Goal: Task Accomplishment & Management: Manage account settings

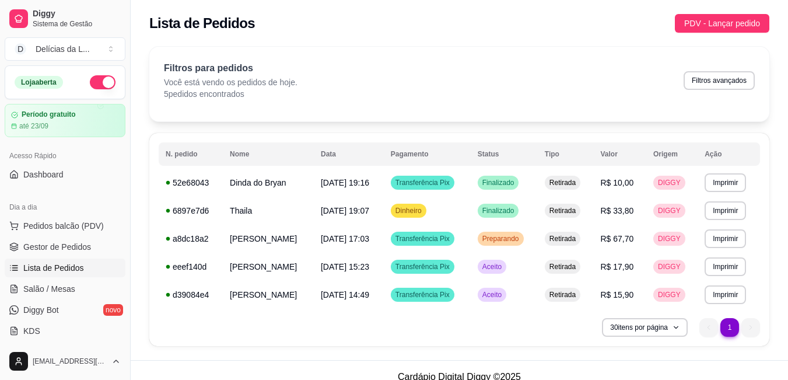
click at [495, 83] on div "Filtros para pedidos Você está vendo os pedidos de hoje. 5 pedidos encontrados …" at bounding box center [459, 80] width 591 height 38
click at [473, 51] on div "Filtros para pedidos Você está vendo os pedidos de hoje. 5 pedidos encontrados …" at bounding box center [459, 84] width 620 height 75
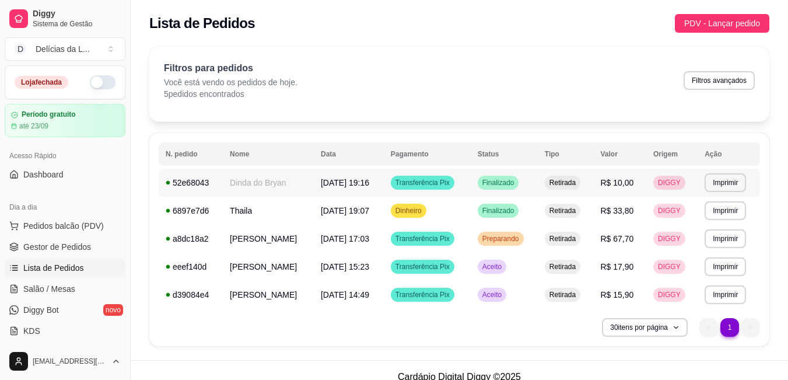
click at [384, 173] on td "[DATE] 19:16" at bounding box center [349, 182] width 70 height 28
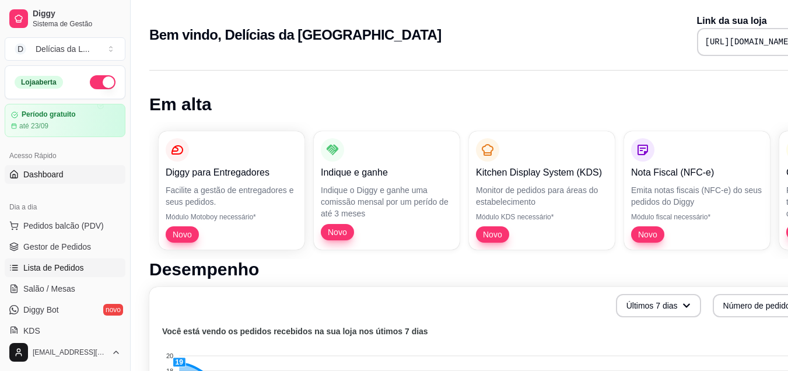
click at [51, 263] on span "Lista de Pedidos" at bounding box center [53, 268] width 61 height 12
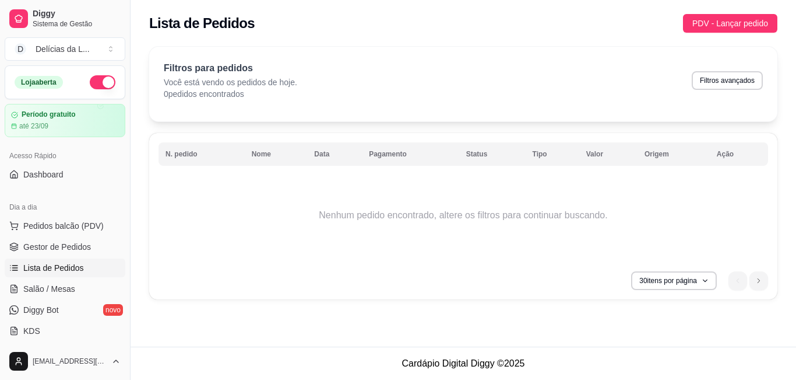
click at [191, 251] on td "Nenhum pedido encontrado, altere os filtros para continuar buscando." at bounding box center [464, 214] width 610 height 93
click at [64, 238] on link "Gestor de Pedidos" at bounding box center [65, 246] width 121 height 19
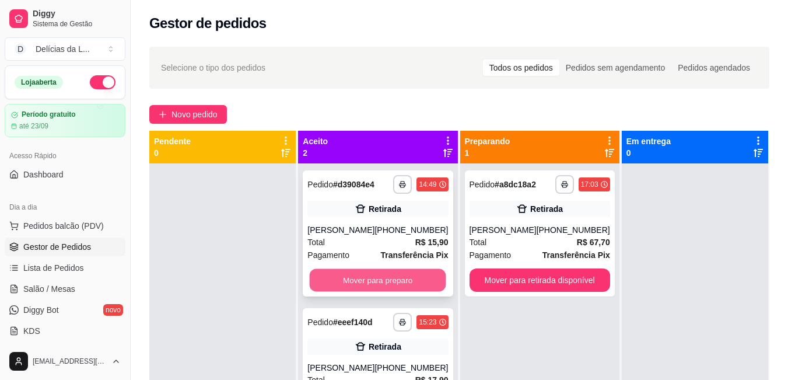
click at [363, 284] on button "Mover para preparo" at bounding box center [378, 280] width 136 height 23
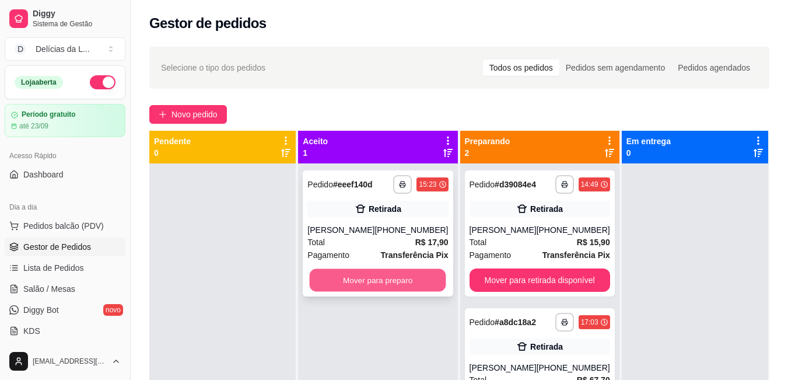
click at [368, 291] on button "Mover para preparo" at bounding box center [378, 280] width 136 height 23
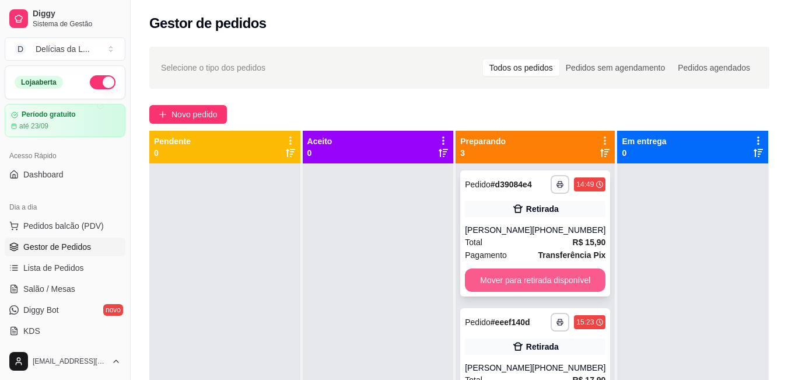
click at [568, 283] on button "Mover para retirada disponível" at bounding box center [535, 279] width 141 height 23
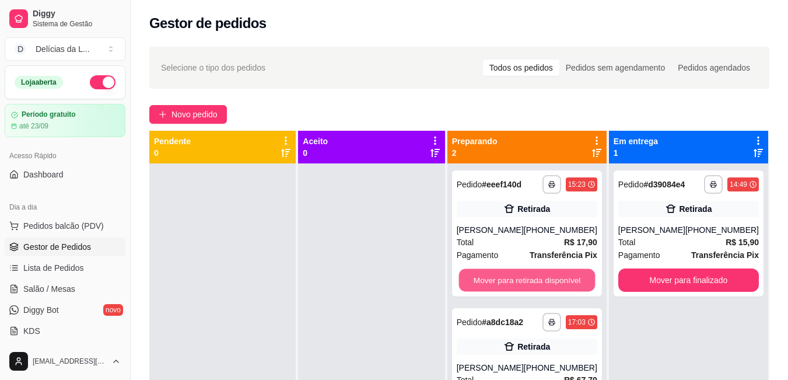
click at [568, 283] on button "Mover para retirada disponível" at bounding box center [526, 280] width 136 height 23
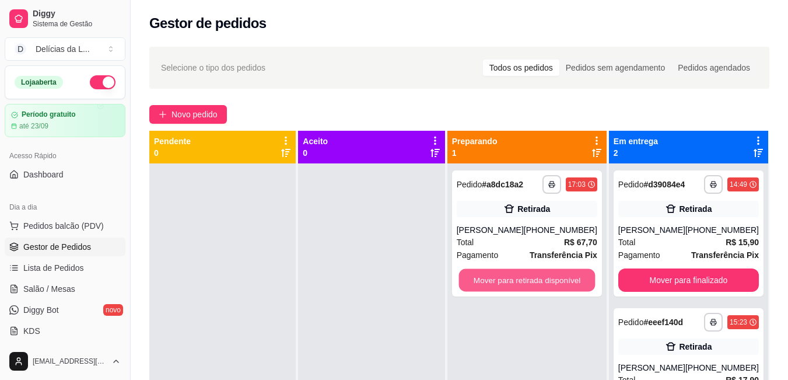
click at [568, 283] on button "Mover para retirada disponível" at bounding box center [526, 280] width 136 height 23
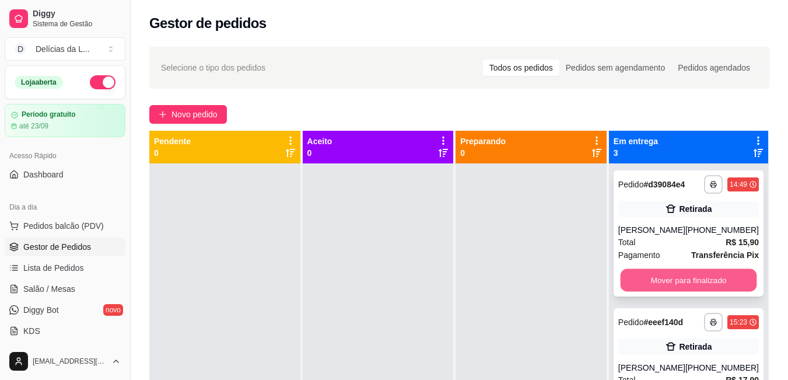
click at [637, 281] on button "Mover para finalizado" at bounding box center [688, 280] width 136 height 23
click at [639, 292] on button "Mover para finalizado" at bounding box center [688, 279] width 141 height 23
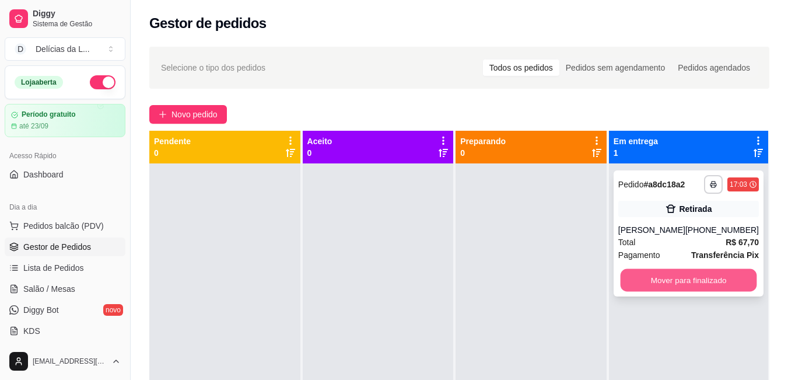
click at [644, 278] on button "Mover para finalizado" at bounding box center [688, 280] width 136 height 23
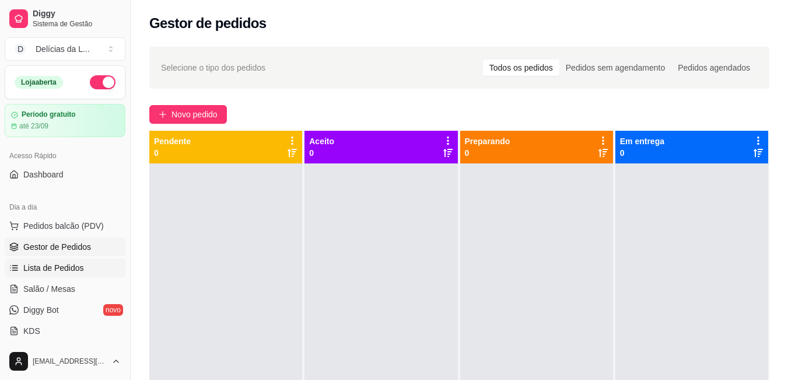
click at [54, 263] on span "Lista de Pedidos" at bounding box center [53, 268] width 61 height 12
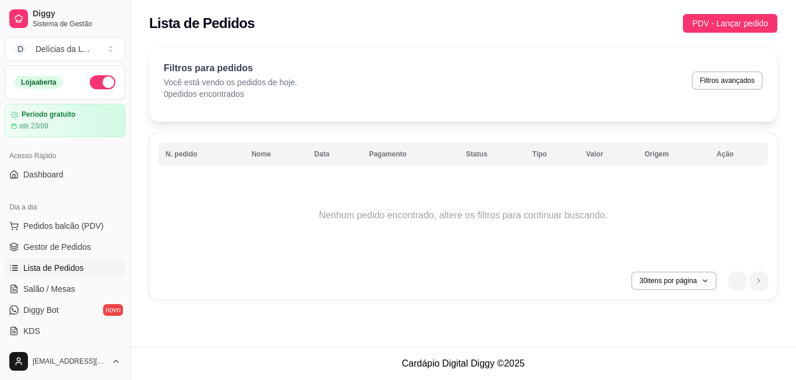
click at [62, 268] on span "Lista de Pedidos" at bounding box center [53, 268] width 61 height 12
click at [5, 258] on link "Lista de Pedidos" at bounding box center [65, 267] width 121 height 19
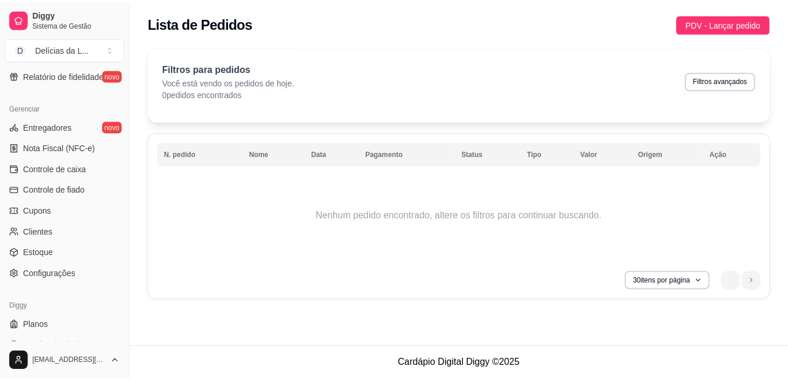
scroll to position [443, 0]
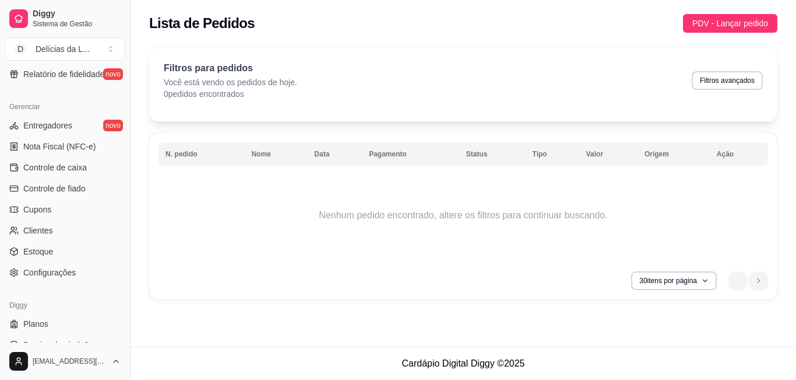
click at [62, 268] on span "Configurações" at bounding box center [49, 272] width 52 height 12
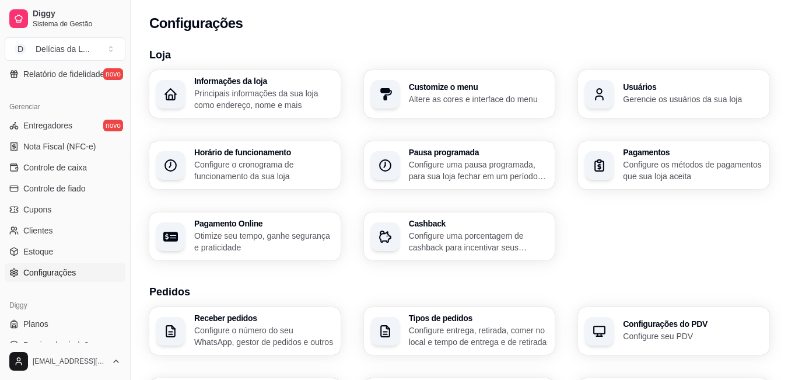
click at [62, 268] on span "Configurações" at bounding box center [49, 272] width 52 height 12
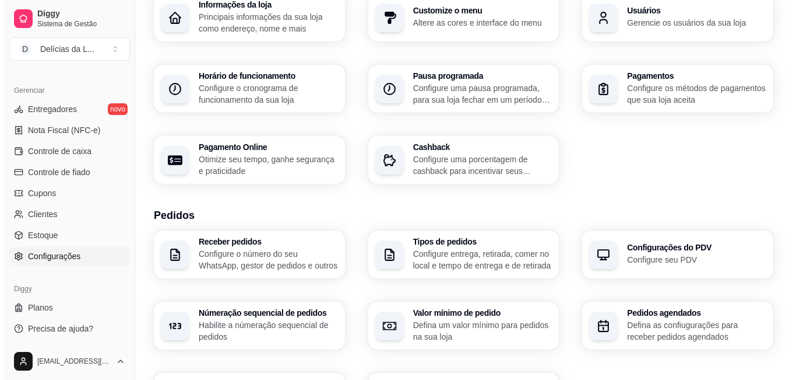
scroll to position [93, 0]
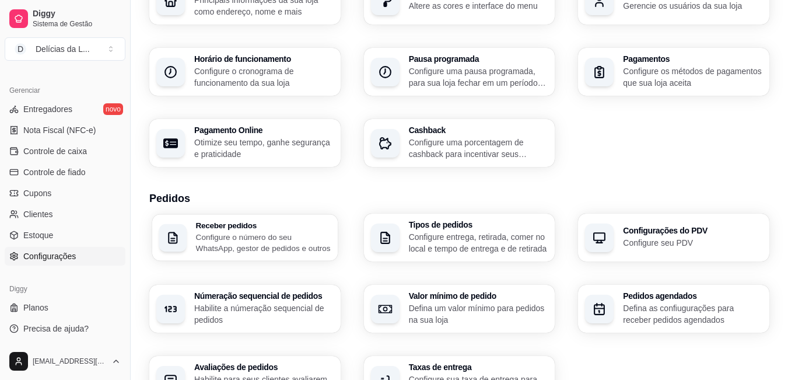
click at [227, 231] on p "Configure o número do seu WhatsApp, gestor de pedidos e outros" at bounding box center [263, 242] width 135 height 23
